Goal: Check status: Check status

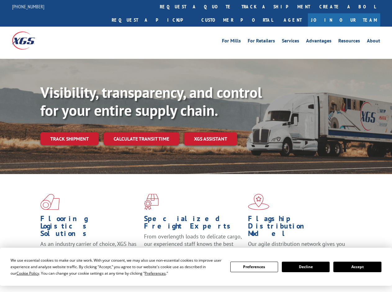
click at [196, 146] on div "Visibility, transparency, and control for your entire supply chain. Track shipm…" at bounding box center [215, 127] width 351 height 86
click at [22, 273] on span "Cookie Policy" at bounding box center [27, 273] width 23 height 5
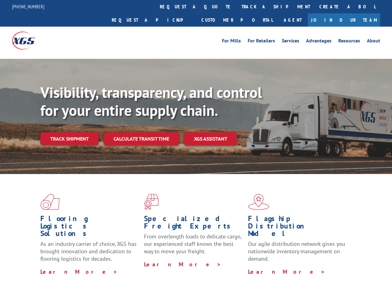
click at [149, 273] on div "Flooring Logistics Solutions As an industry carrier of choice, XGS has brought …" at bounding box center [196, 236] width 392 height 125
click at [254, 267] on div "Flooring Logistics Solutions As an industry carrier of choice, XGS has brought …" at bounding box center [196, 234] width 392 height 121
click at [305, 267] on div "Flooring Logistics Solutions As an industry carrier of choice, XGS has brought …" at bounding box center [196, 234] width 392 height 121
click at [357, 267] on div "Flooring Logistics Solutions As an industry carrier of choice, XGS has brought …" at bounding box center [196, 234] width 392 height 121
click at [196, 146] on div "Visibility, transparency, and control for your entire supply chain. Track shipm…" at bounding box center [215, 127] width 351 height 86
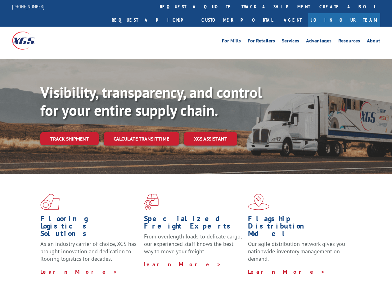
click at [237, 7] on link "track a shipment" at bounding box center [276, 6] width 78 height 13
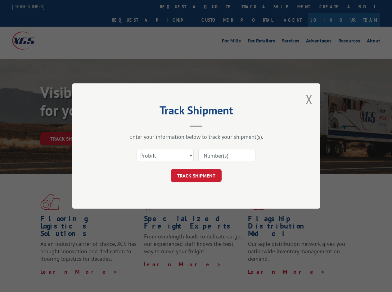
click at [216, 7] on div "Track Shipment Enter your information below to track your shipment(s). Select c…" at bounding box center [196, 146] width 392 height 292
click at [255, 7] on div "Track Shipment Enter your information below to track your shipment(s). Select c…" at bounding box center [196, 146] width 392 height 292
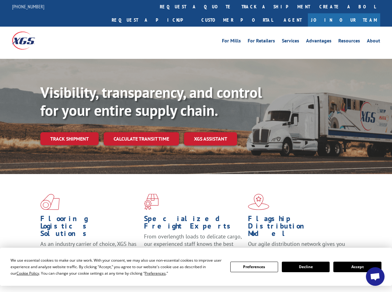
click at [196, 146] on div "Visibility, transparency, and control for your entire supply chain. Track shipm…" at bounding box center [215, 127] width 351 height 86
click at [22, 273] on span "Cookie Policy" at bounding box center [27, 273] width 23 height 5
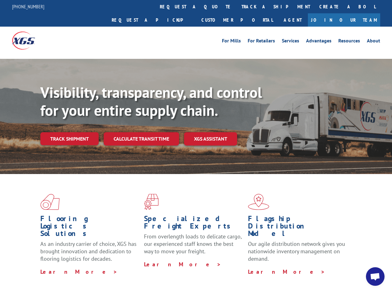
click at [149, 273] on div "Flooring Logistics Solutions As an industry carrier of choice, XGS has brought …" at bounding box center [196, 236] width 392 height 125
click at [254, 267] on div "Flooring Logistics Solutions As an industry carrier of choice, XGS has brought …" at bounding box center [196, 234] width 392 height 121
click at [305, 267] on div "Flooring Logistics Solutions As an industry carrier of choice, XGS has brought …" at bounding box center [196, 234] width 392 height 121
click at [357, 267] on div "Flooring Logistics Solutions As an industry carrier of choice, XGS has brought …" at bounding box center [196, 234] width 392 height 121
click at [196, 146] on div "Visibility, transparency, and control for your entire supply chain. Track shipm…" at bounding box center [215, 127] width 351 height 86
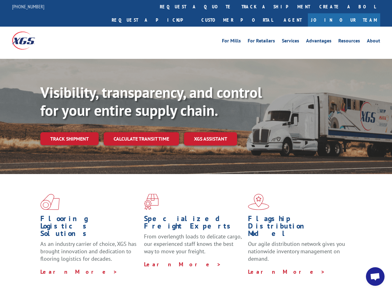
click at [237, 7] on link "track a shipment" at bounding box center [276, 6] width 78 height 13
click at [0, 0] on div "Track Shipment Enter your information below to track your shipment(s). Select c…" at bounding box center [0, 0] width 0 height 0
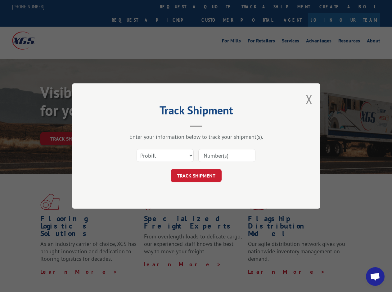
click at [255, 7] on div "Track Shipment Enter your information below to track your shipment(s). Select c…" at bounding box center [196, 146] width 392 height 292
